Goal: Transaction & Acquisition: Purchase product/service

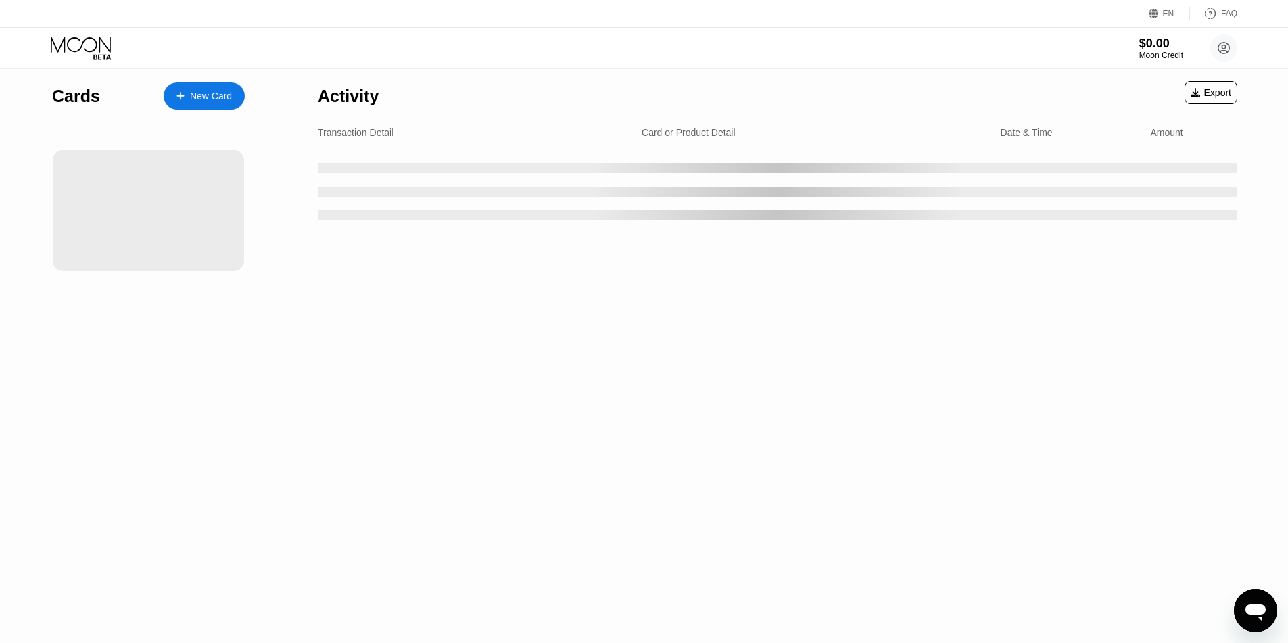
click at [1014, 285] on div "Activity Export Transaction Detail Card or Product Detail Date & Time Amount" at bounding box center [777, 356] width 960 height 574
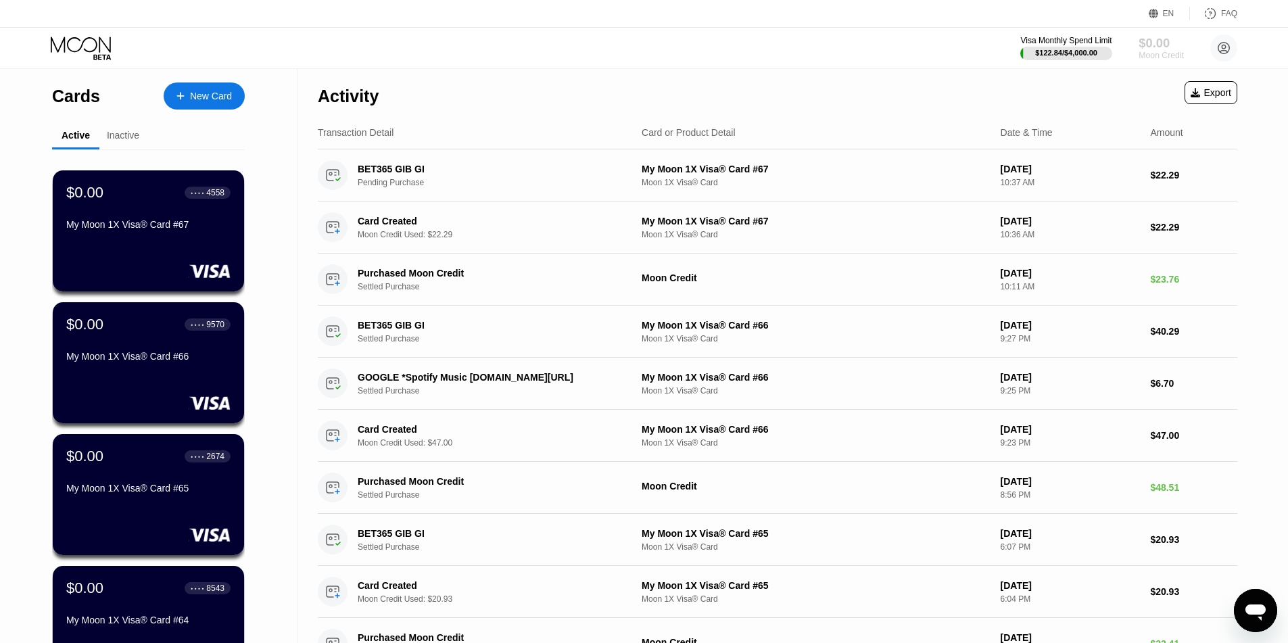
click at [1179, 49] on div "$0.00" at bounding box center [1160, 43] width 45 height 14
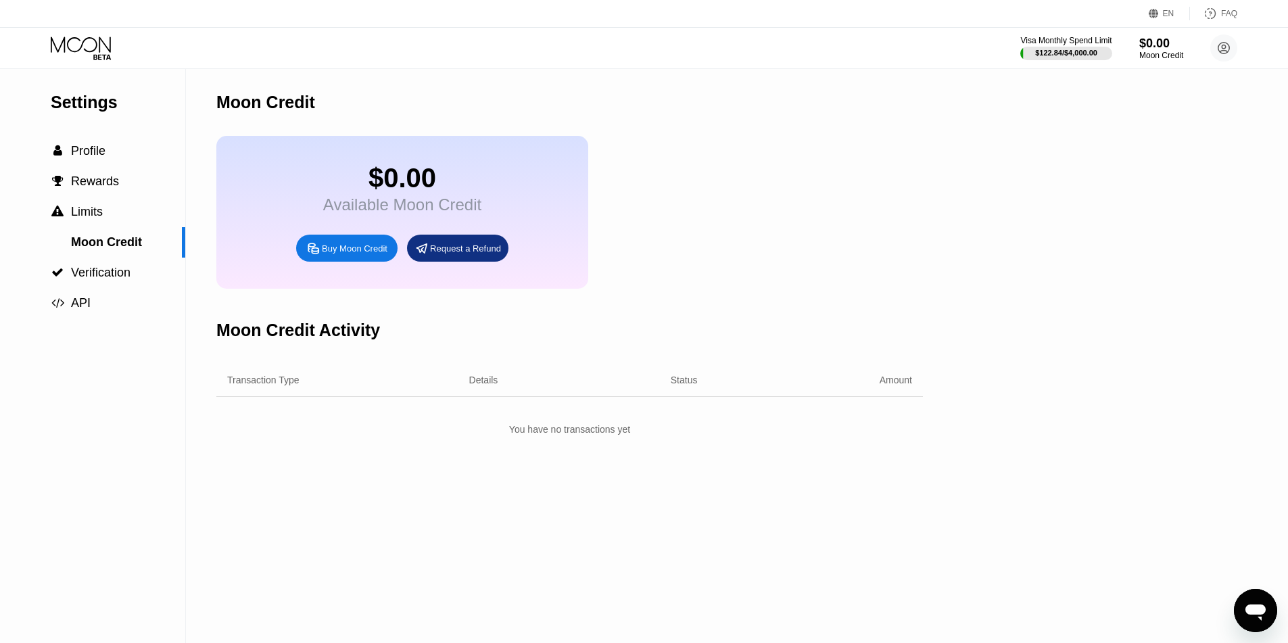
click at [374, 250] on div "Buy Moon Credit" at bounding box center [346, 248] width 101 height 27
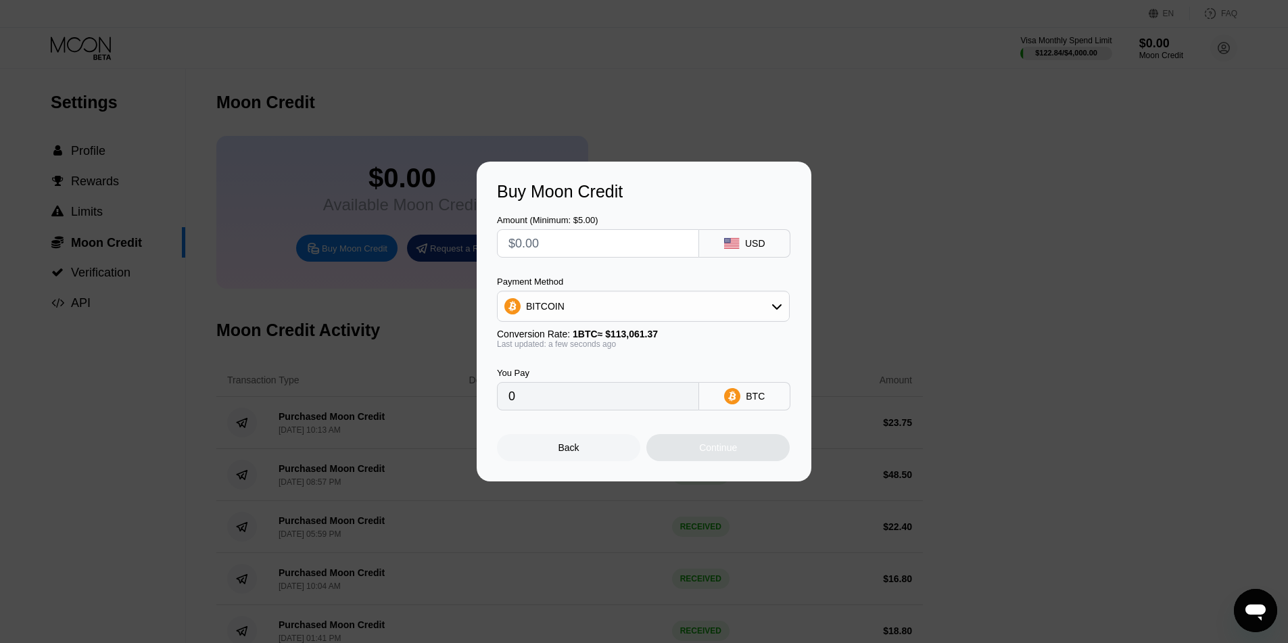
click at [611, 303] on div "BITCOIN" at bounding box center [643, 306] width 291 height 27
click at [564, 377] on span "USDT on TRON" at bounding box center [563, 373] width 68 height 11
type input "0.00"
click at [566, 261] on div "Amount (Minimum: $5.00) USD Payment Method USDT on TRON Conversion Rate: 1 USDT…" at bounding box center [644, 305] width 294 height 209
click at [551, 231] on input "text" at bounding box center [597, 243] width 179 height 27
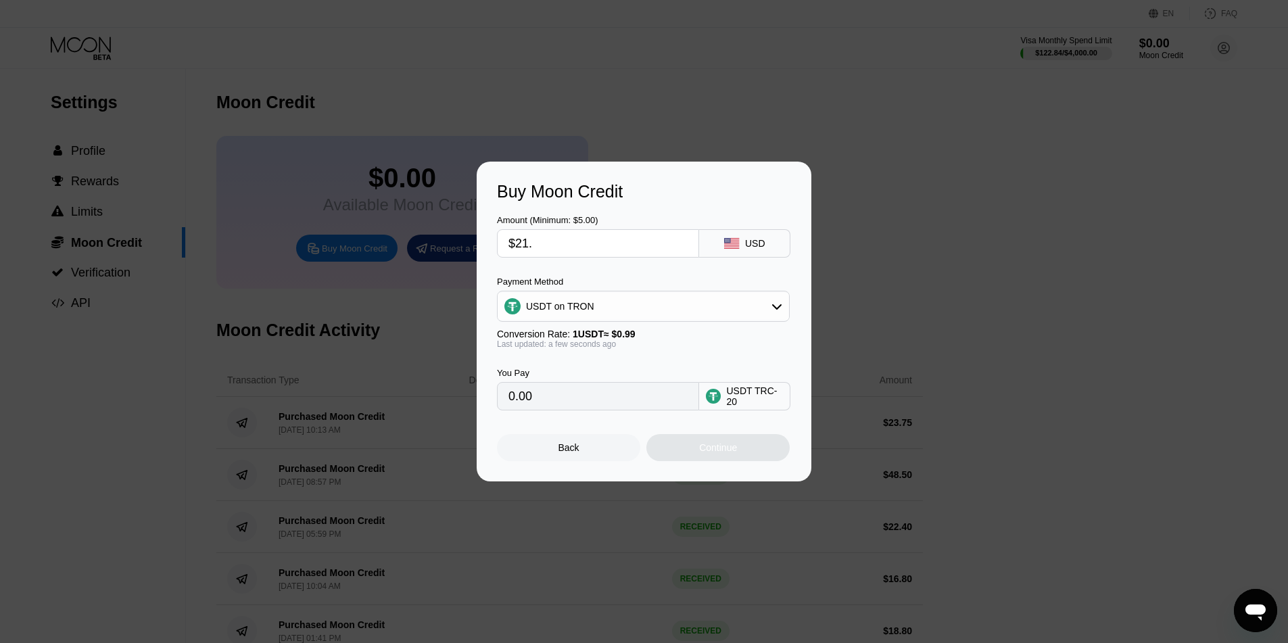
type input "$21.5"
type input "21.72"
type input "$21."
type input "21.21"
type input "$21.3"
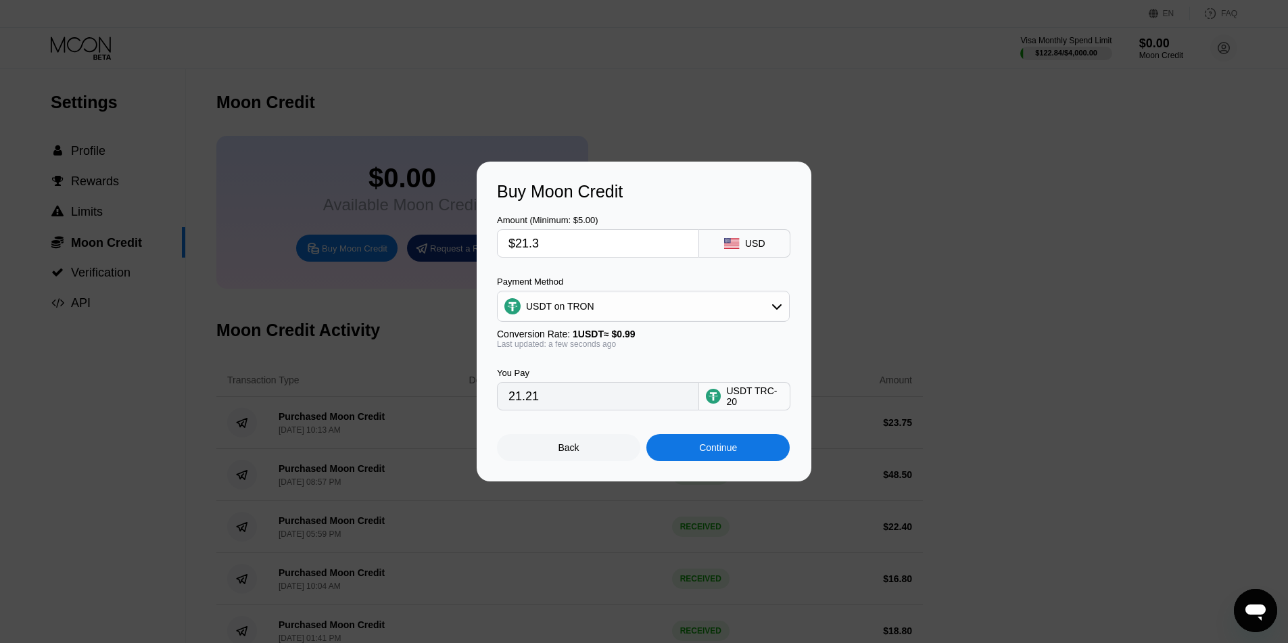
type input "21.52"
type input "$21.35"
type input "21.57"
type input "$21.3"
type input "21.52"
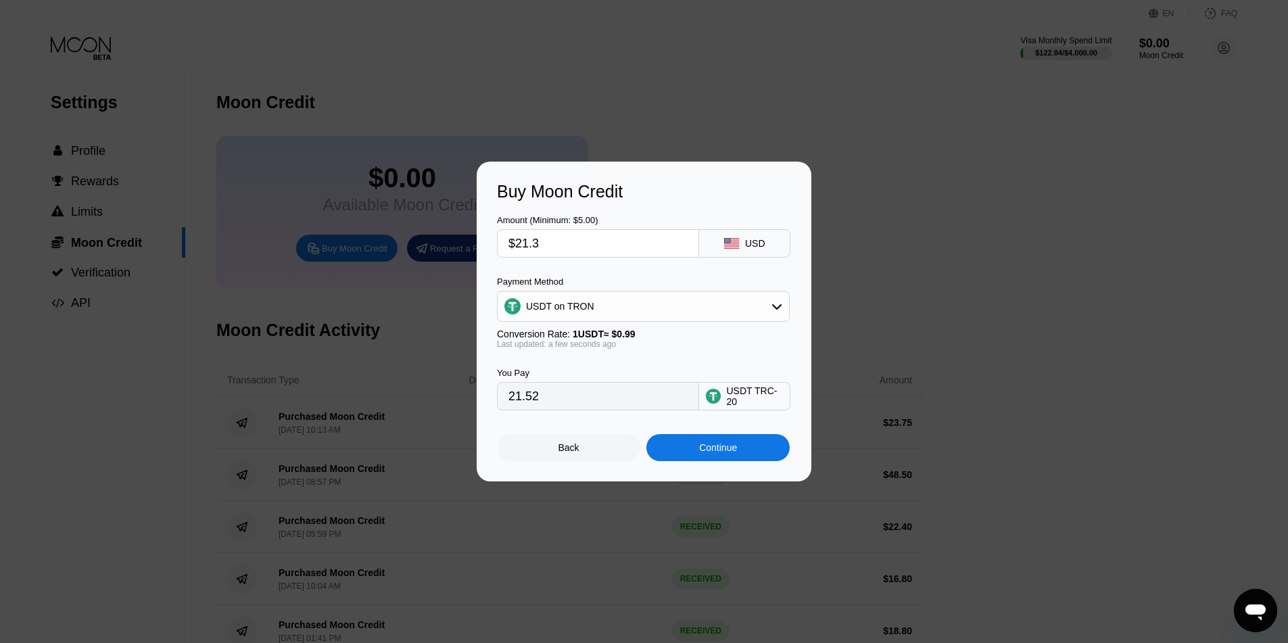
type input "$21.34"
type input "21.56"
type input "$21.3"
type input "21.52"
type input "$21.3"
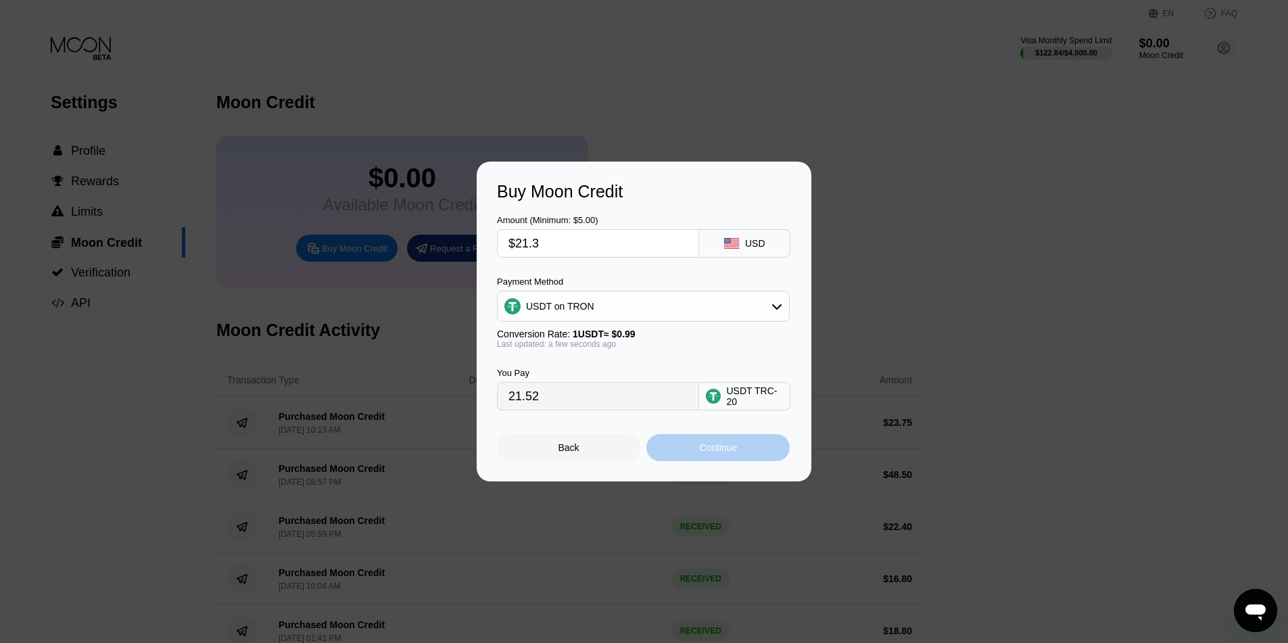
click at [690, 456] on div "Continue" at bounding box center [717, 447] width 143 height 27
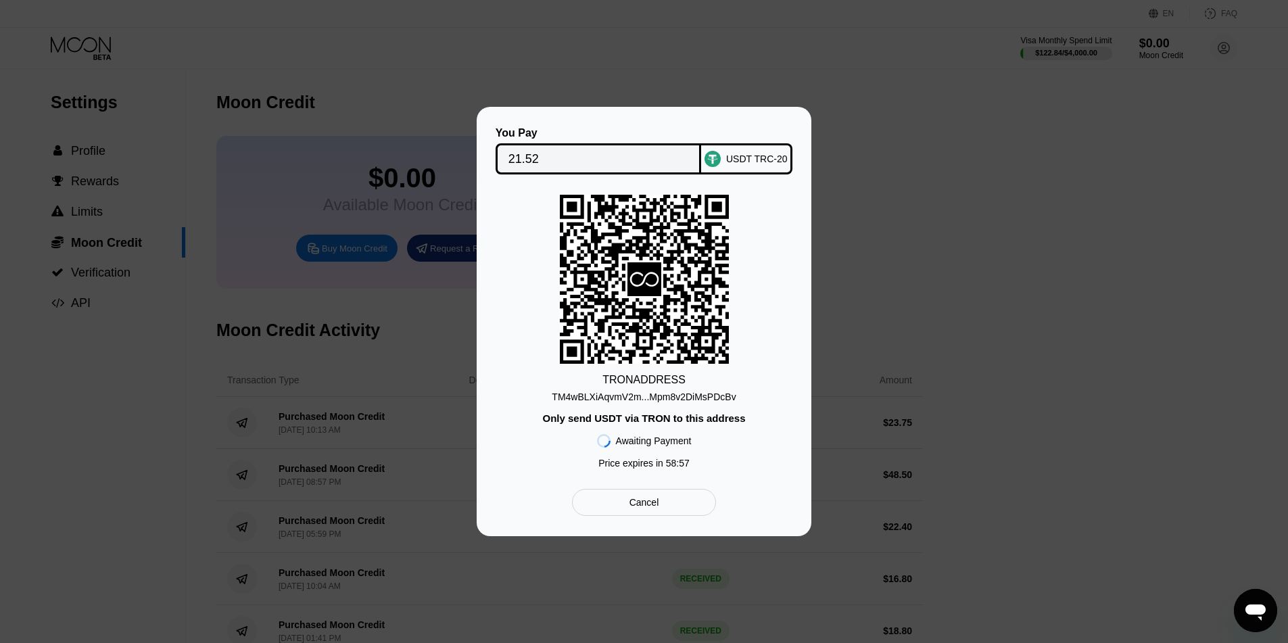
click at [625, 391] on div "TM4wBLXiAqvmV2m...Mpm8v2DiMsPDcBv" at bounding box center [644, 396] width 184 height 11
click at [637, 395] on div "TM4wBLXiAqvmV2m...Mpm8v2DiMsPDcBv" at bounding box center [644, 396] width 184 height 11
click at [896, 139] on div "You Pay 21.52 USDT TRC-20 TRON ADDRESS TM4wBLXiAqvmV2m...Mpm8v2DiMsPDcBv Only s…" at bounding box center [644, 321] width 1288 height 429
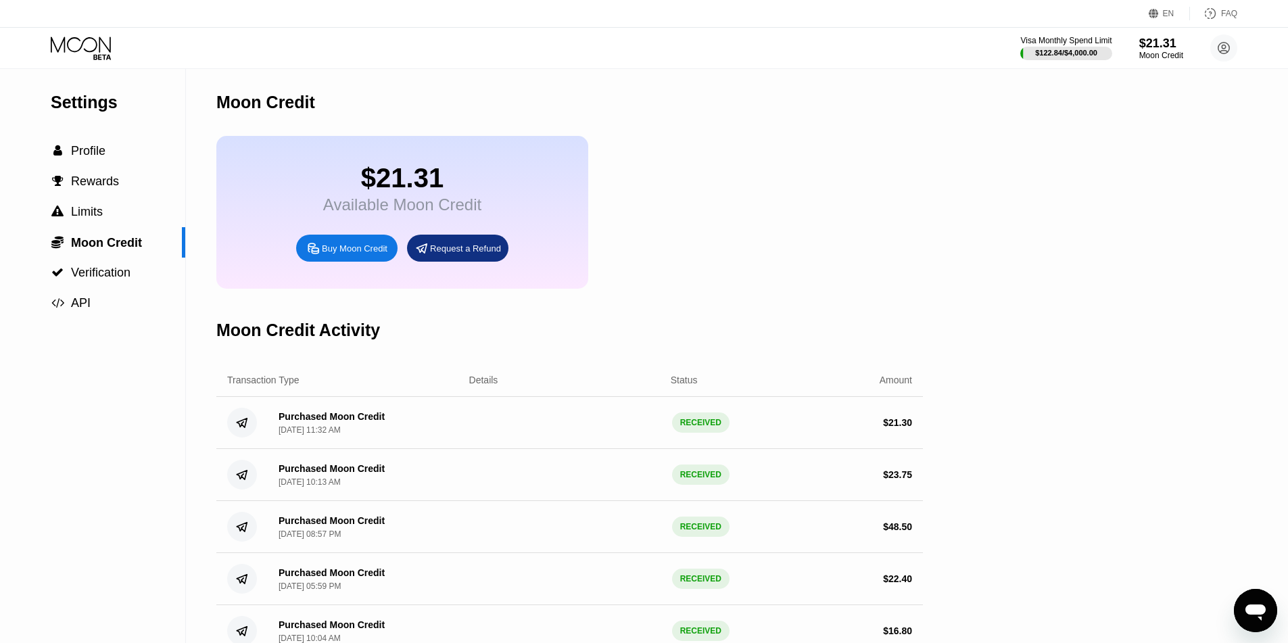
click at [89, 41] on icon at bounding box center [82, 49] width 63 height 24
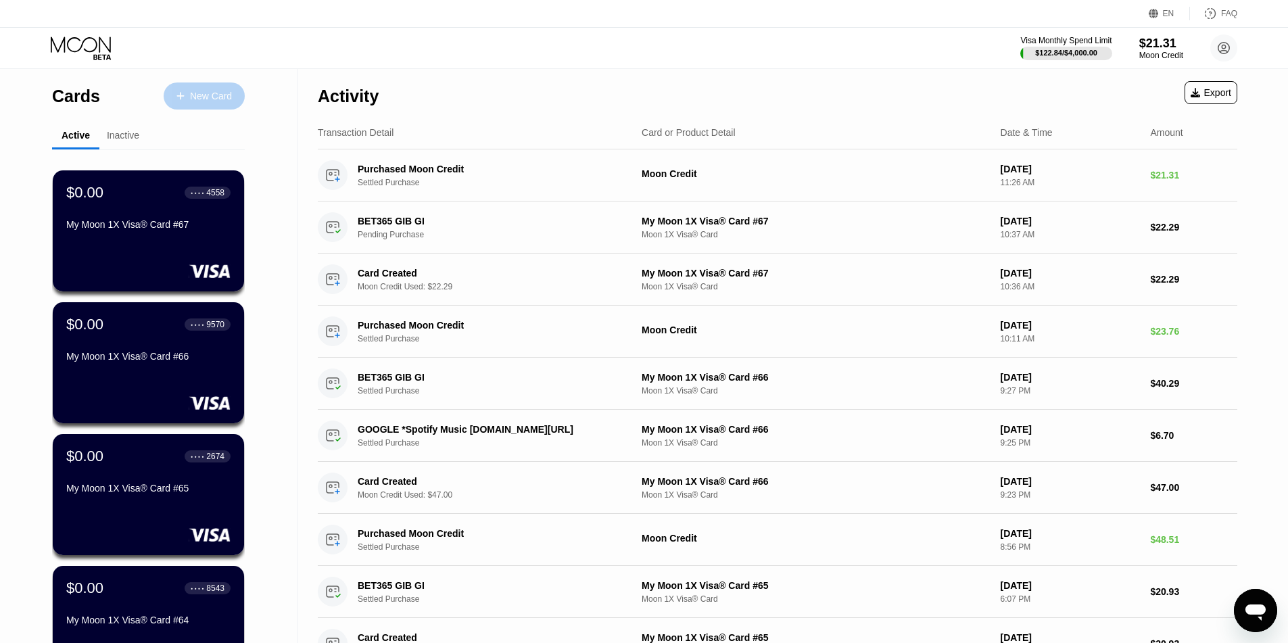
click at [206, 103] on div "New Card" at bounding box center [204, 95] width 81 height 27
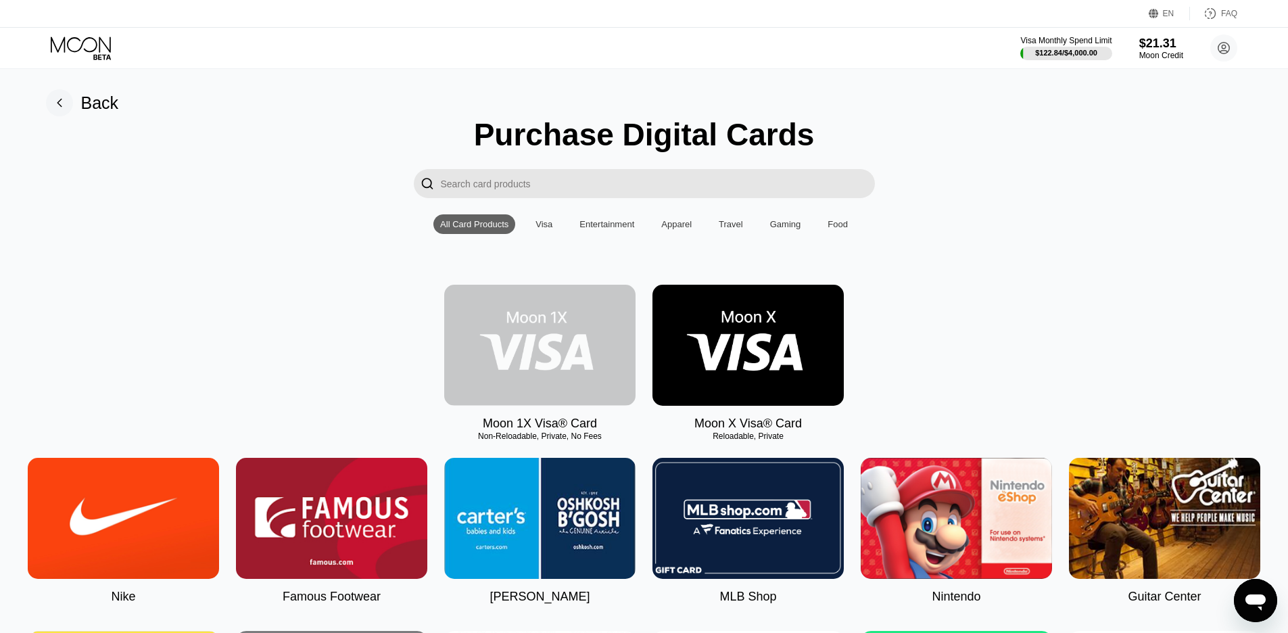
click at [554, 354] on img at bounding box center [539, 345] width 191 height 121
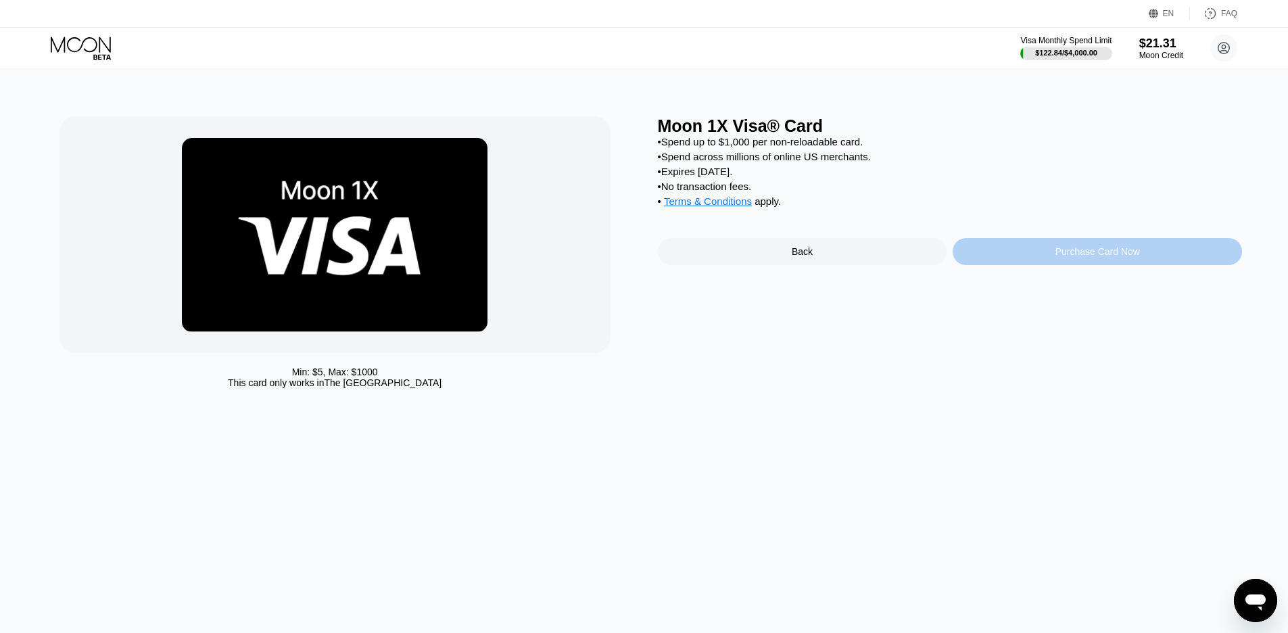
click at [1089, 257] on div "Purchase Card Now" at bounding box center [1097, 251] width 85 height 11
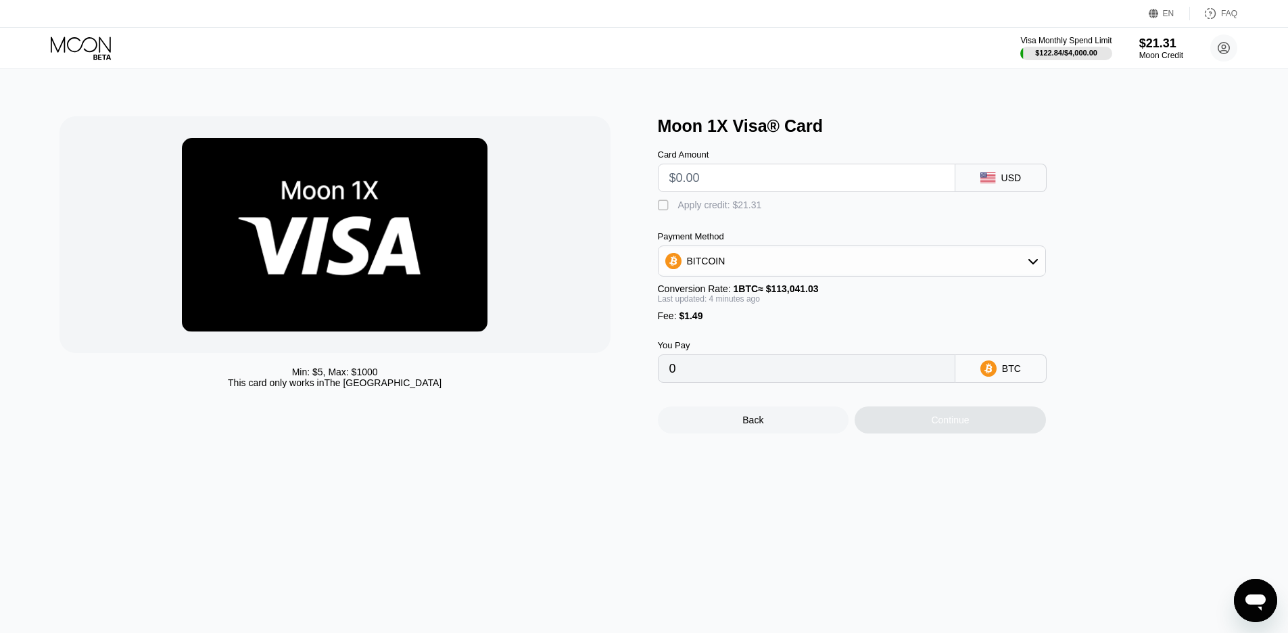
click at [686, 178] on input "text" at bounding box center [806, 177] width 274 height 27
drag, startPoint x: 659, startPoint y: 205, endPoint x: 667, endPoint y: 202, distance: 8.6
click at [665, 203] on div "" at bounding box center [665, 206] width 14 height 14
click at [687, 183] on input "text" at bounding box center [806, 177] width 274 height 27
type input "$20"
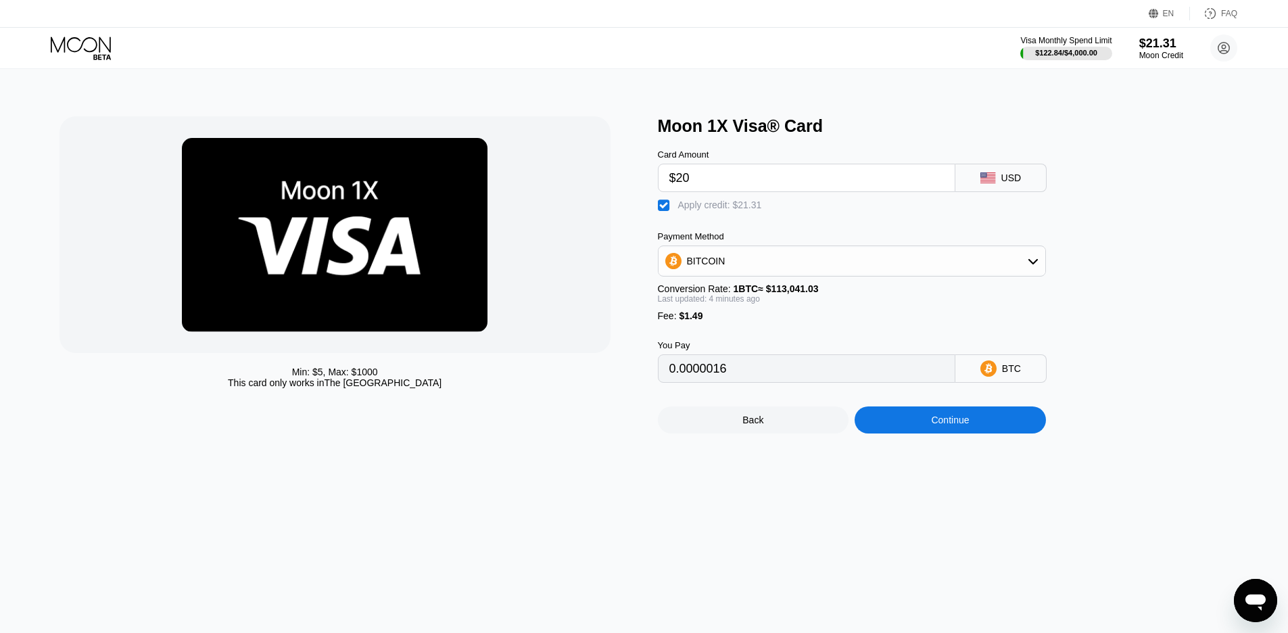
type input "0.0000016"
type input "$2"
type input "0"
type input "$19.9"
type input "0.0000007"
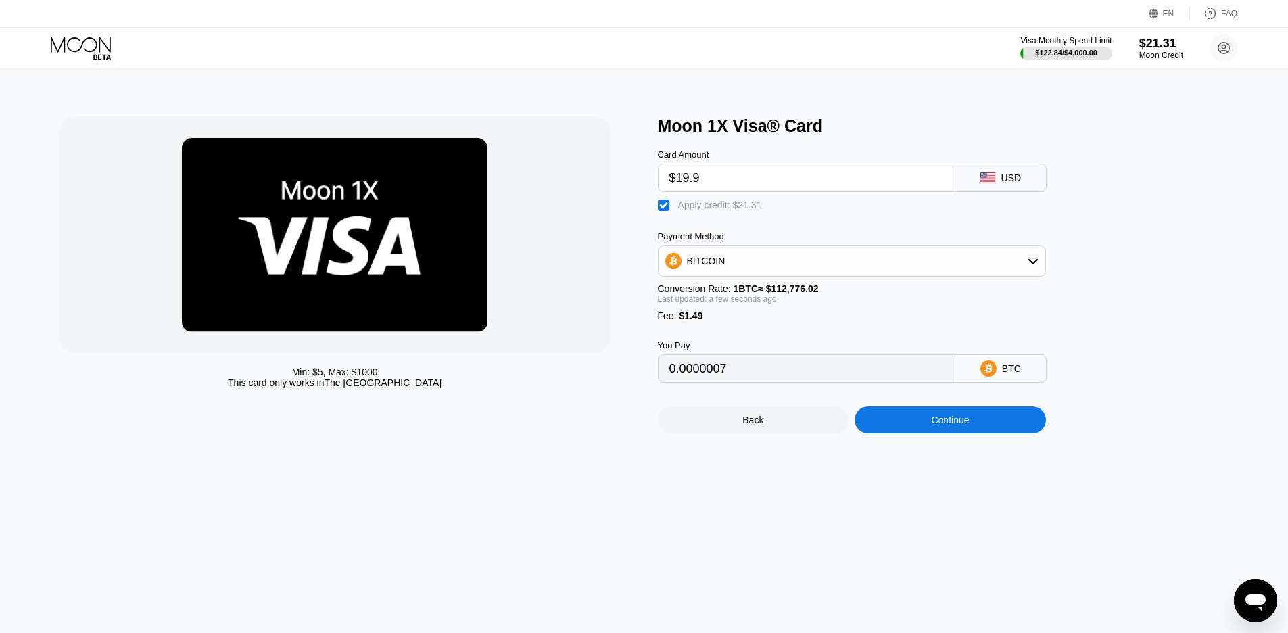
type input "$19."
type input "0"
type input "$19.85"
type input "0.0000003"
type input "$19.8"
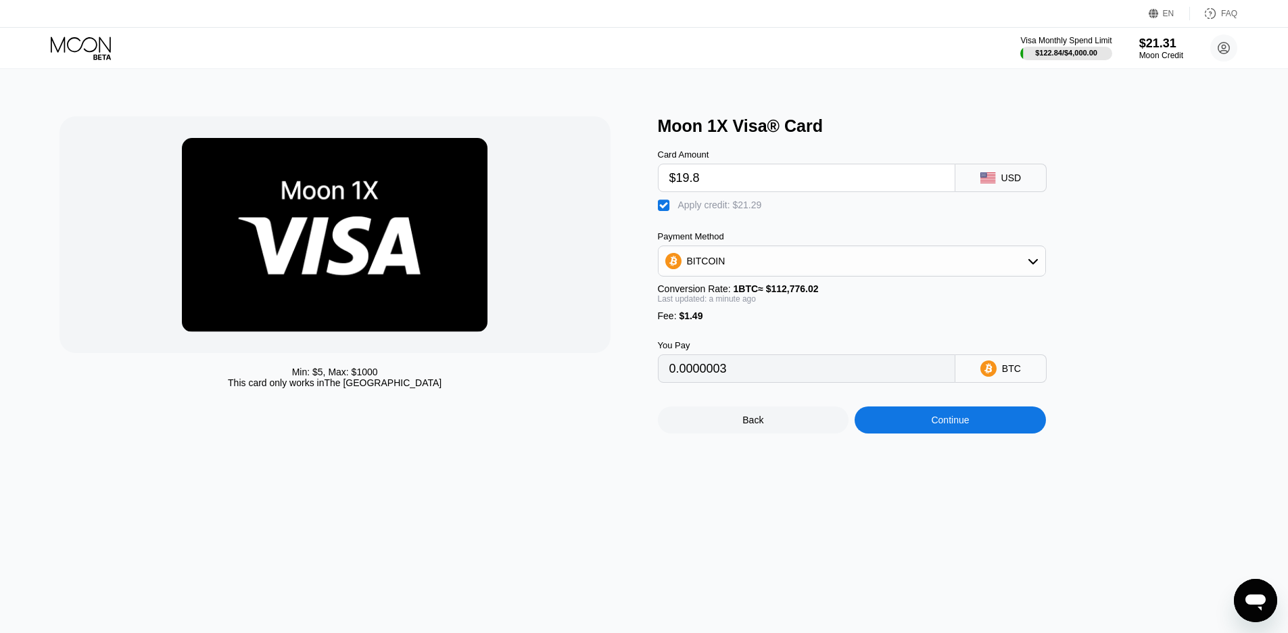
type input "0"
type input "$19.83"
type input "0.00000009"
type input "$19.8"
type input "0"
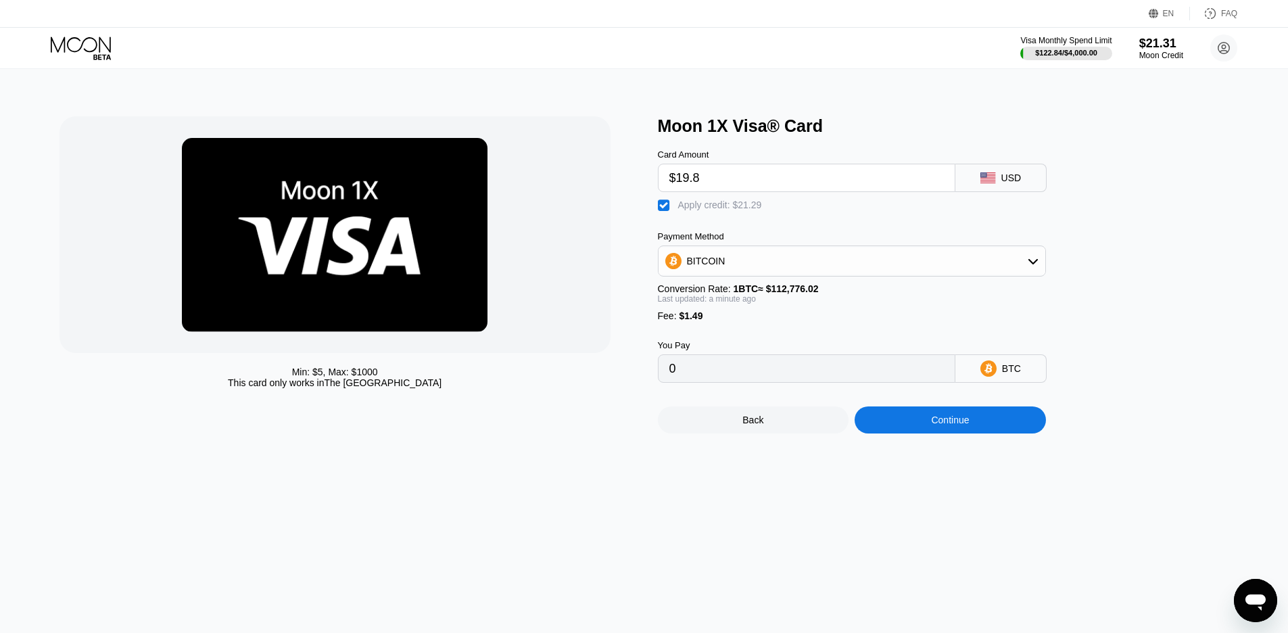
type input "$19.84"
type input "0.0000002"
type input "$19.8"
type input "0"
type input "$19.85"
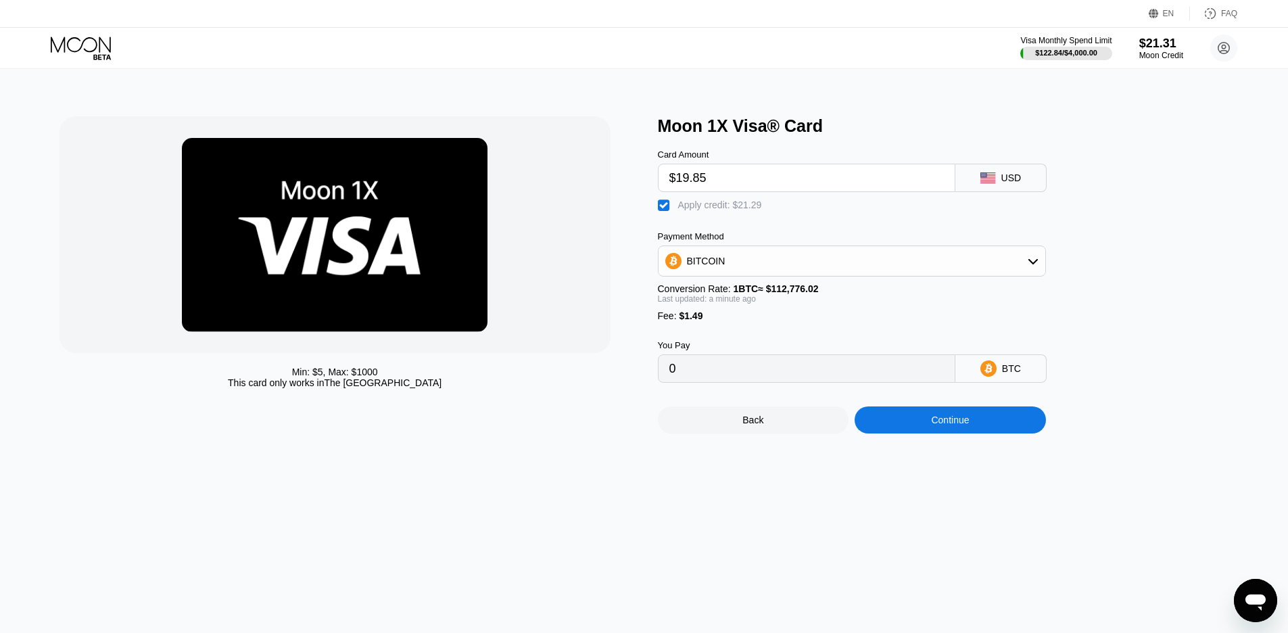
type input "0.0000003"
type input "$19.8"
type input "0"
type input "$19.83"
type input "0.00000009"
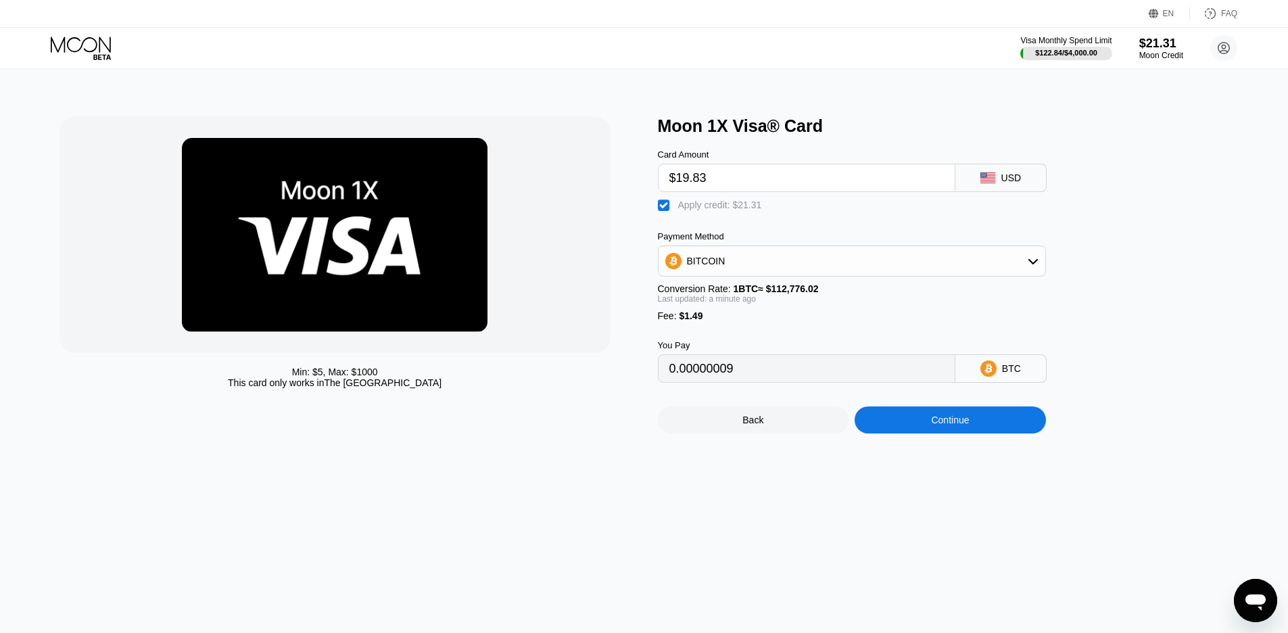
type input "$19.8"
type input "0"
type input "$19.82"
click at [925, 433] on div "Continue" at bounding box center [950, 419] width 191 height 27
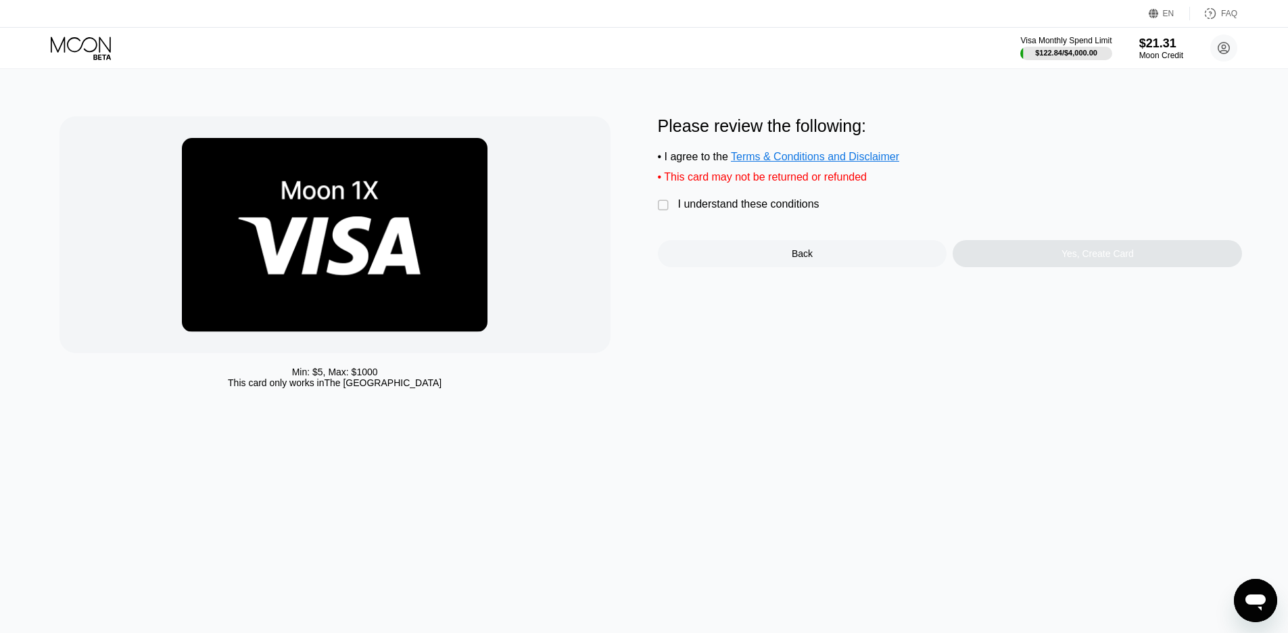
click at [739, 203] on div "Please review the following: • I agree to the Terms & Conditions and Disclaimer…" at bounding box center [950, 191] width 585 height 151
click at [752, 210] on div "I understand these conditions" at bounding box center [748, 204] width 141 height 12
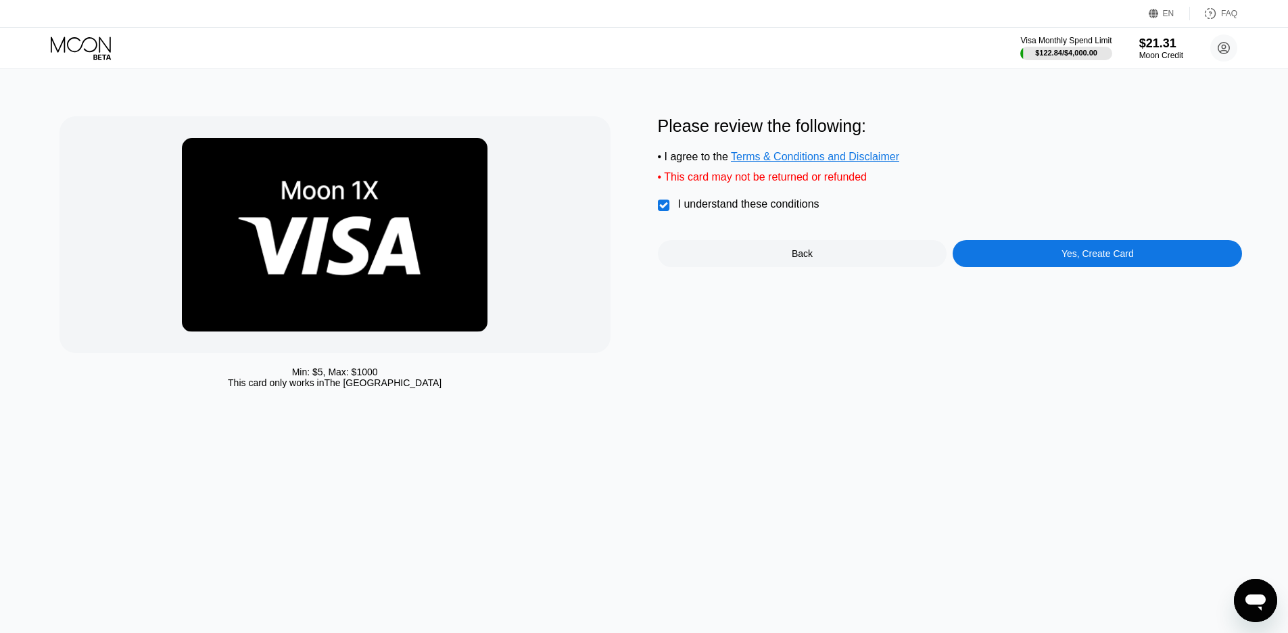
drag, startPoint x: 1130, startPoint y: 279, endPoint x: 1103, endPoint y: 262, distance: 31.3
click at [1128, 277] on div "Please review the following: • I agree to the Terms & Conditions and Disclaimer…" at bounding box center [950, 255] width 585 height 279
click at [1103, 259] on div "Yes, Create Card" at bounding box center [1097, 253] width 72 height 11
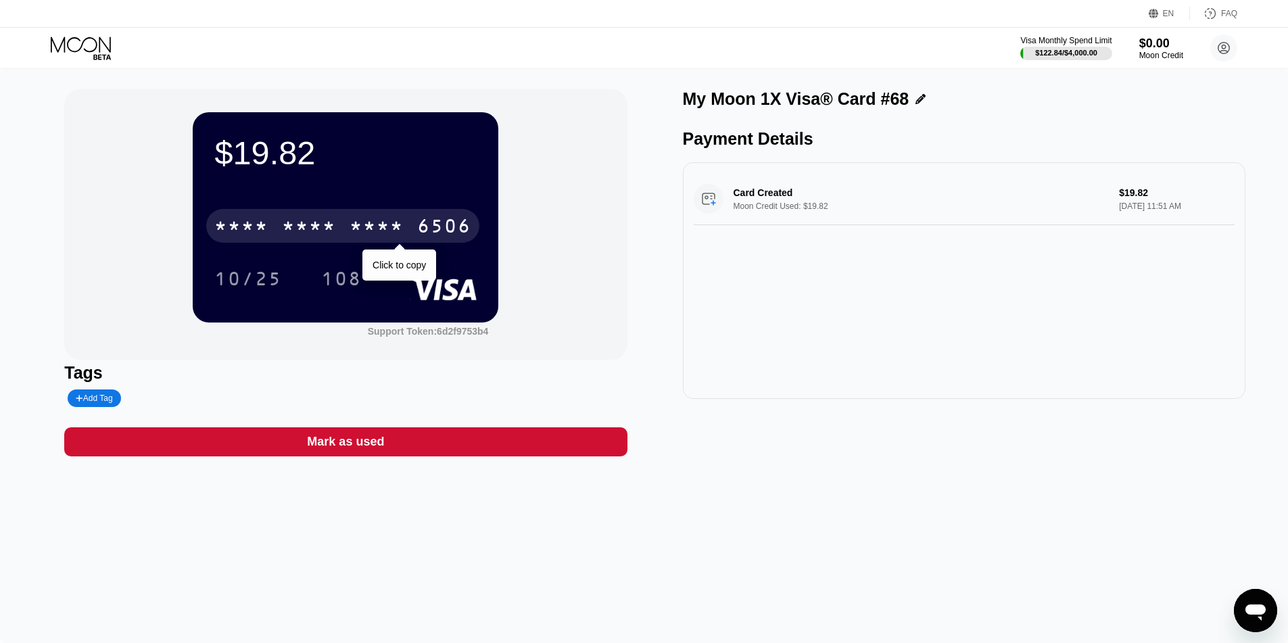
drag, startPoint x: 322, startPoint y: 228, endPoint x: 1176, endPoint y: 71, distance: 868.2
click at [322, 228] on div "* * * *" at bounding box center [309, 228] width 54 height 22
drag, startPoint x: 251, startPoint y: 235, endPoint x: 1206, endPoint y: 235, distance: 954.6
click at [251, 235] on div "4513" at bounding box center [241, 228] width 54 height 22
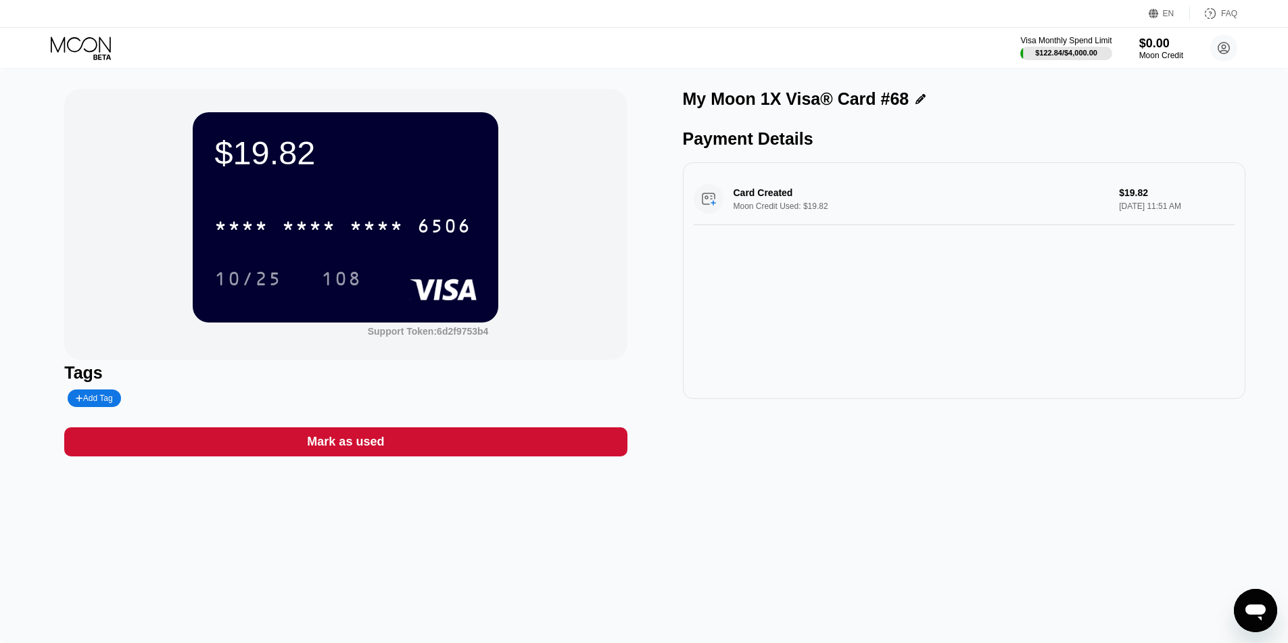
click at [328, 275] on div "108" at bounding box center [341, 281] width 41 height 22
